Goal: Register for event/course

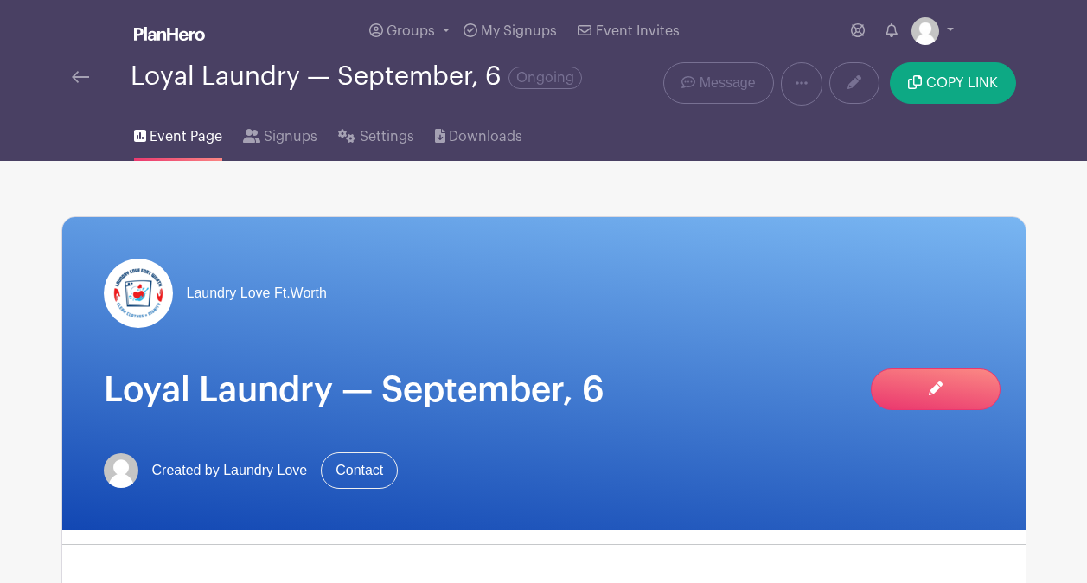
scroll to position [787, 0]
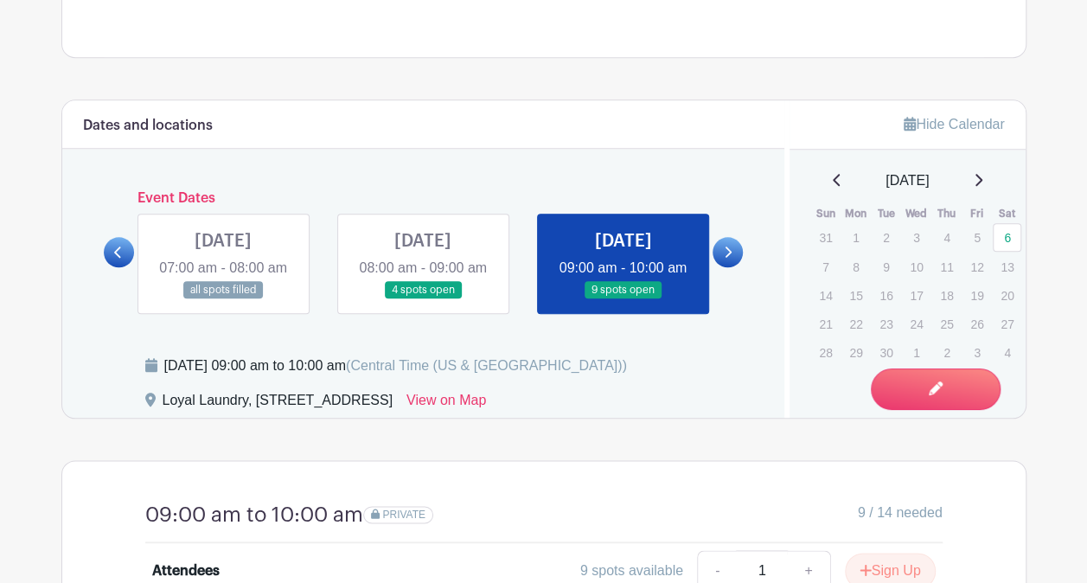
click at [726, 252] on link at bounding box center [728, 252] width 30 height 30
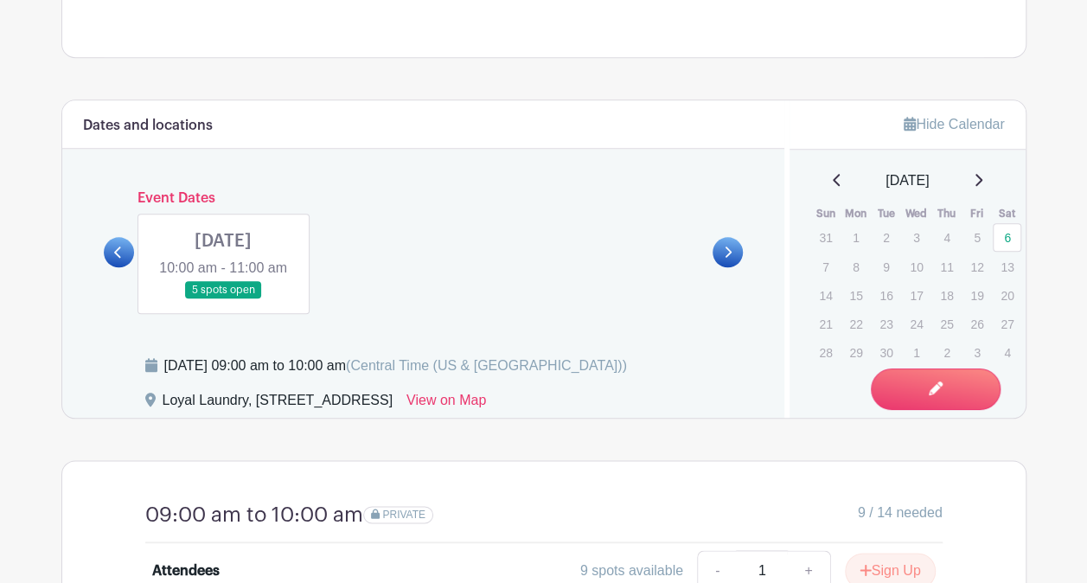
click at [726, 252] on link at bounding box center [728, 252] width 30 height 30
click at [113, 191] on div "Event Dates [DATE] 07:00 am - 08:00 am all spots filled [DATE] 08:00 am - 09:00…" at bounding box center [424, 252] width 640 height 124
click at [223, 299] on link at bounding box center [223, 299] width 0 height 0
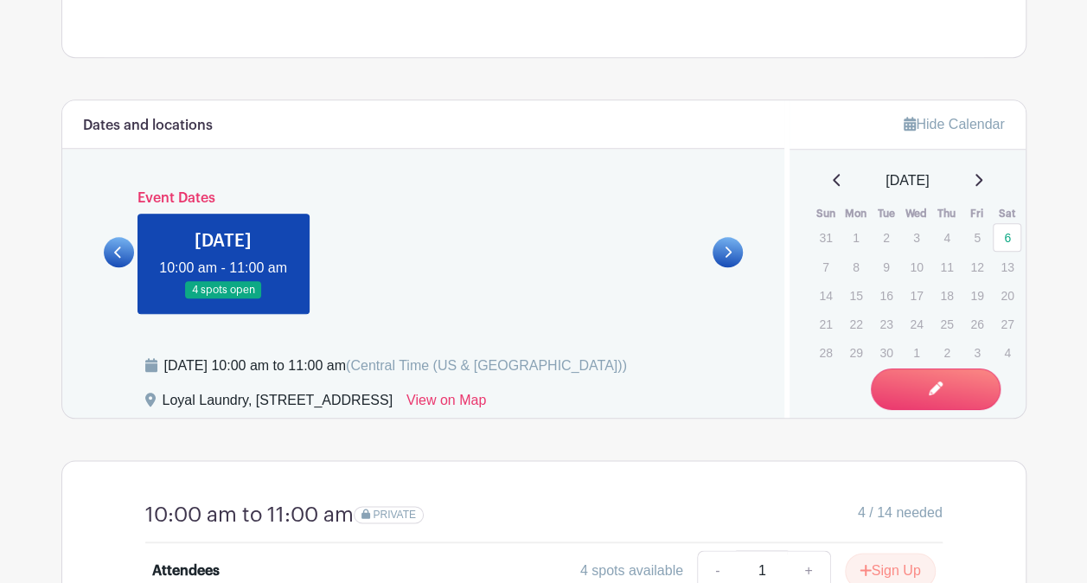
click at [223, 299] on link at bounding box center [223, 299] width 0 height 0
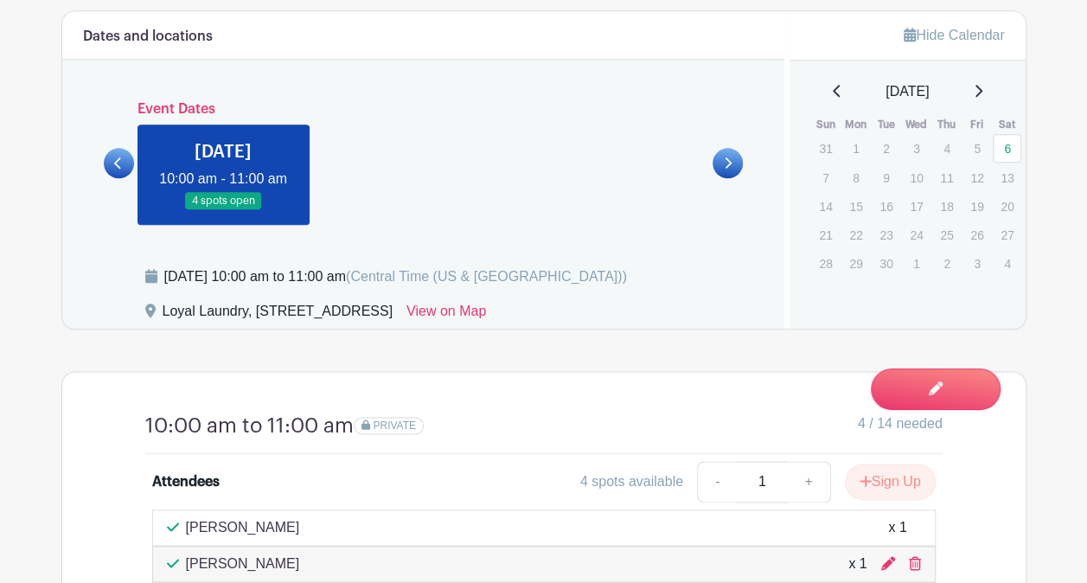
scroll to position [873, 0]
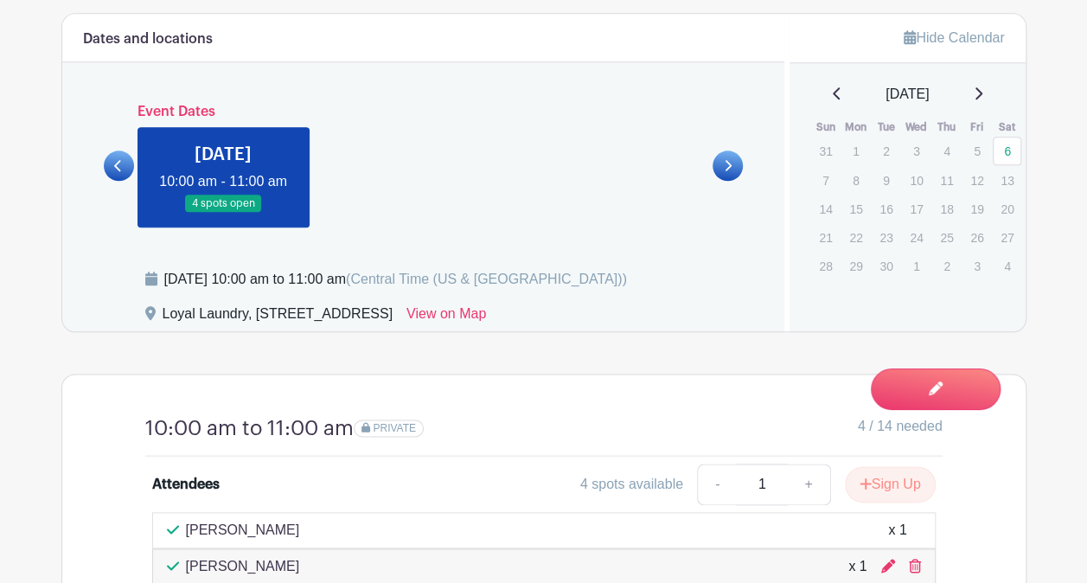
click at [114, 172] on icon at bounding box center [118, 165] width 8 height 13
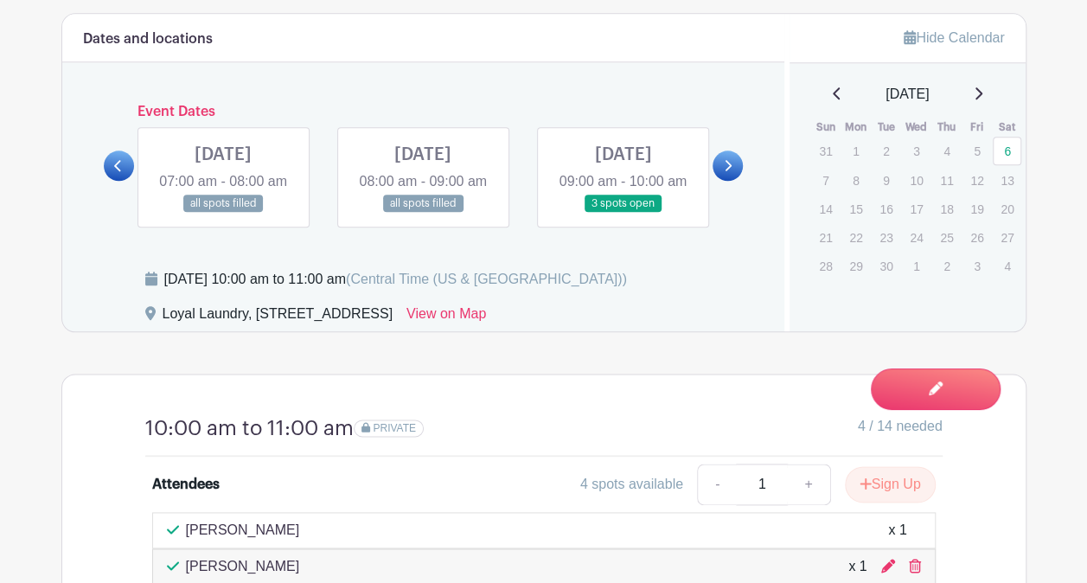
click at [423, 213] on link at bounding box center [423, 213] width 0 height 0
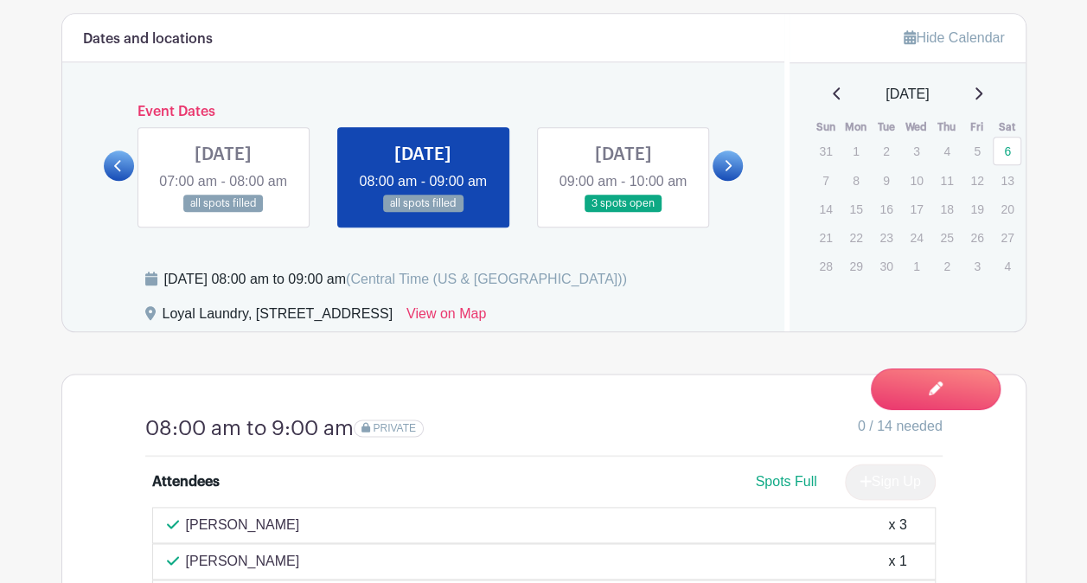
click at [423, 213] on link at bounding box center [423, 213] width 0 height 0
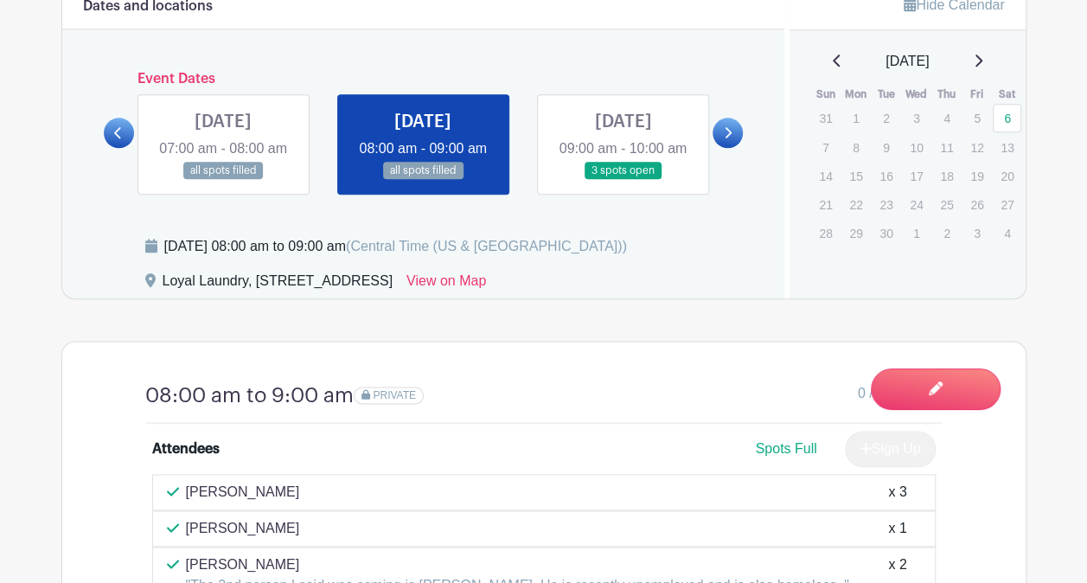
scroll to position [960, 0]
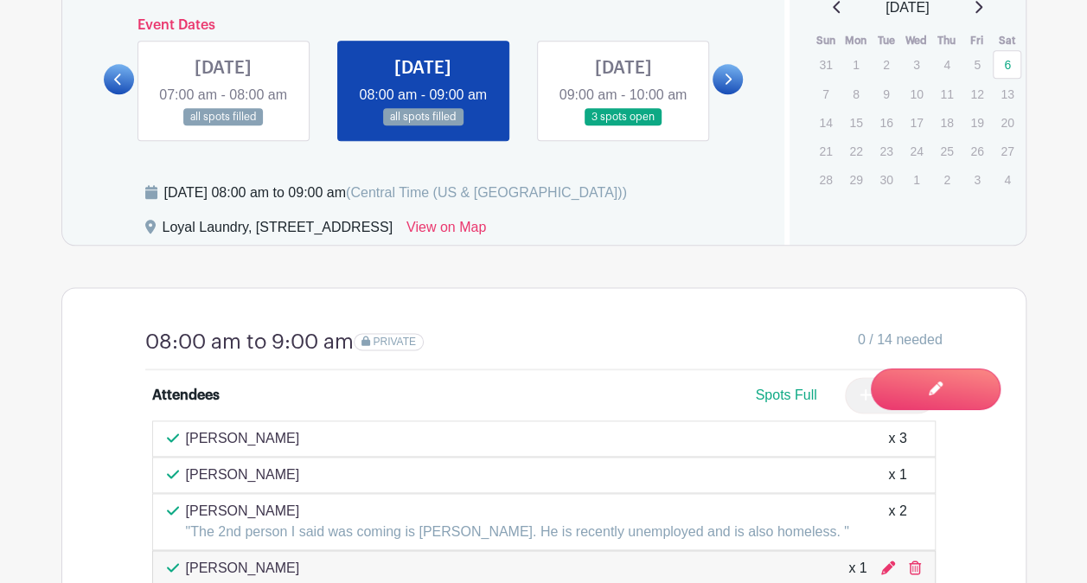
click at [623, 126] on link at bounding box center [623, 126] width 0 height 0
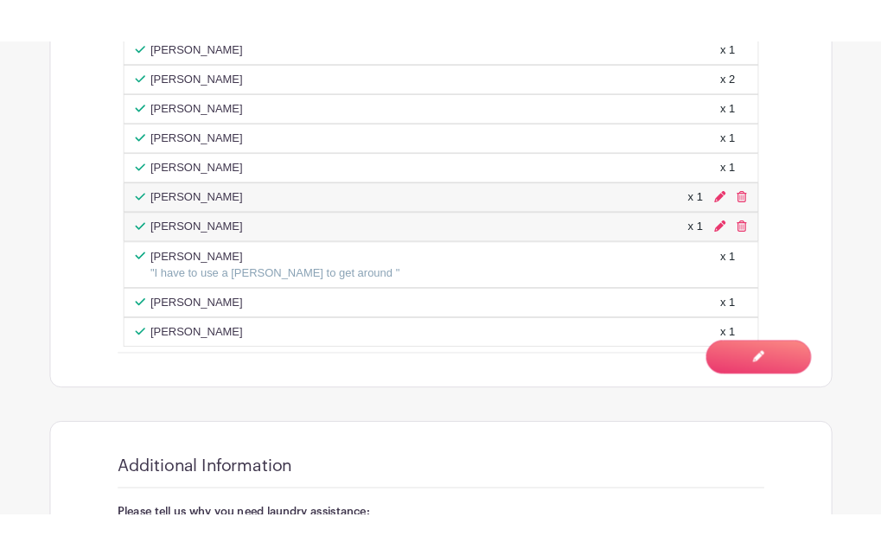
scroll to position [1306, 0]
